Goal: Check status

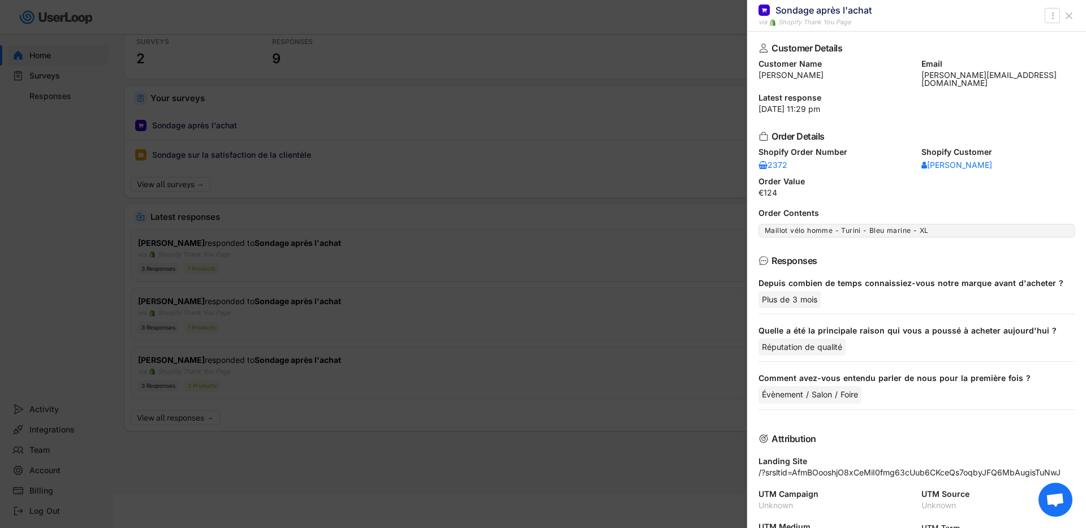
click at [1071, 15] on icon at bounding box center [1068, 15] width 11 height 11
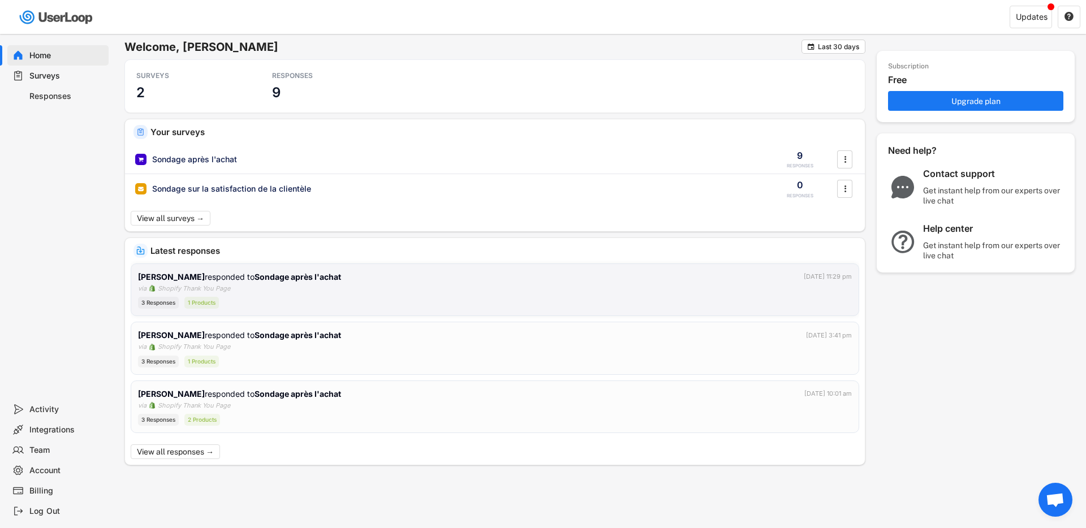
click at [327, 295] on div "[PERSON_NAME] responded to Sondage après l'achat [DATE] 11:29 pm via Shopify Th…" at bounding box center [495, 290] width 714 height 38
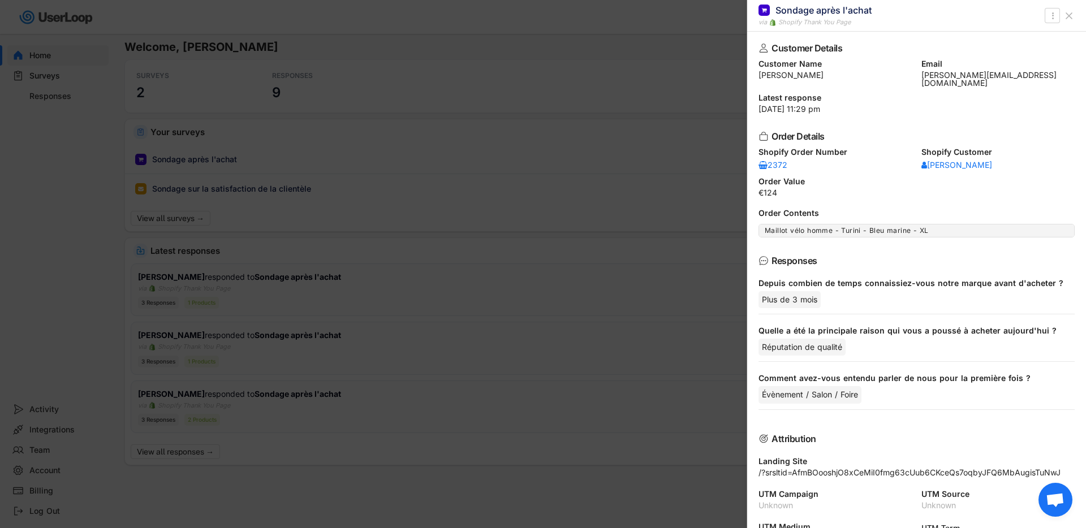
click at [673, 448] on div at bounding box center [543, 264] width 1086 height 528
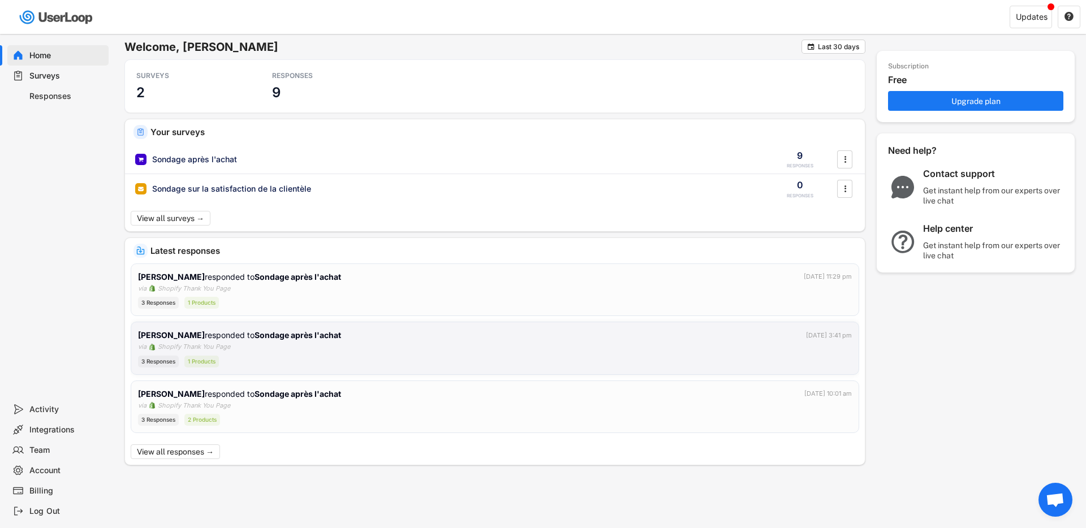
click at [525, 359] on div "3 Responses 1 Products" at bounding box center [495, 362] width 714 height 12
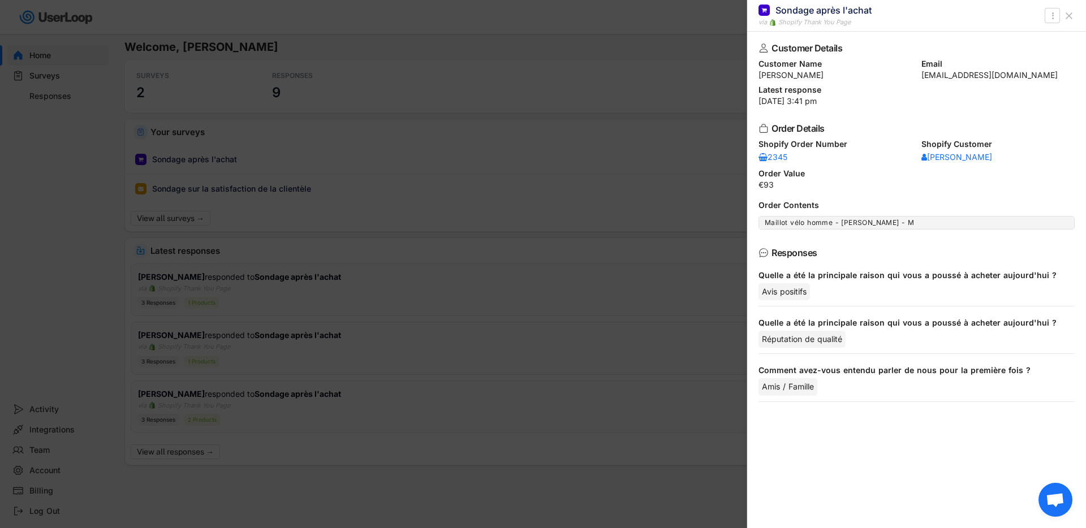
click at [672, 476] on div at bounding box center [543, 264] width 1086 height 528
